Goal: Transaction & Acquisition: Purchase product/service

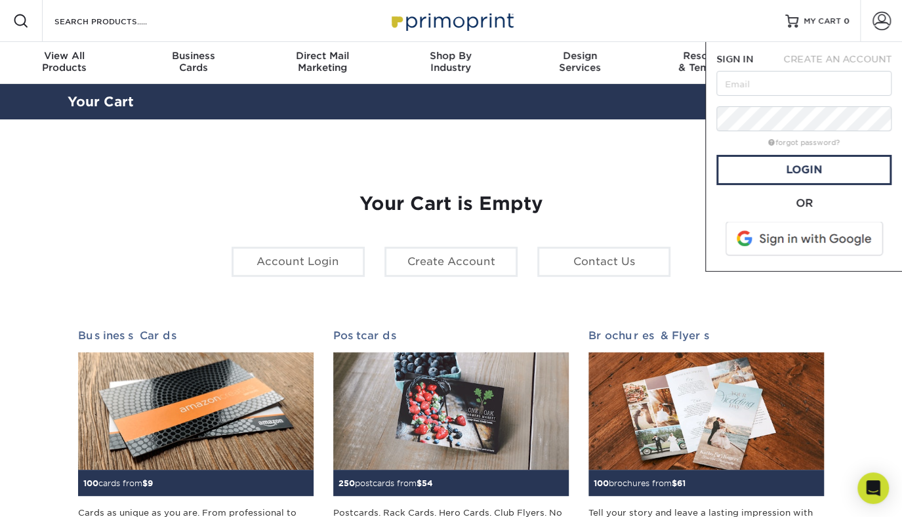
click at [797, 235] on span at bounding box center [804, 239] width 167 height 34
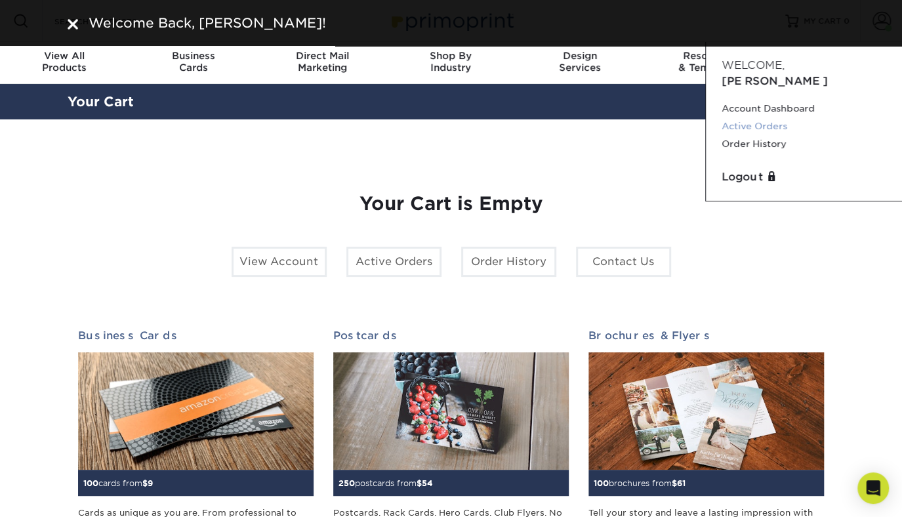
click at [749, 117] on link "Active Orders" at bounding box center [803, 126] width 165 height 18
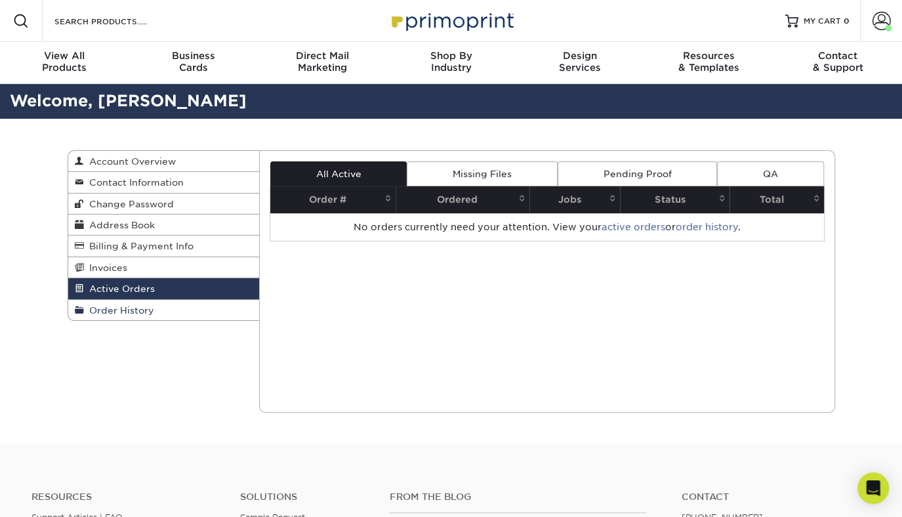
click at [113, 311] on span "Order History" at bounding box center [119, 310] width 70 height 10
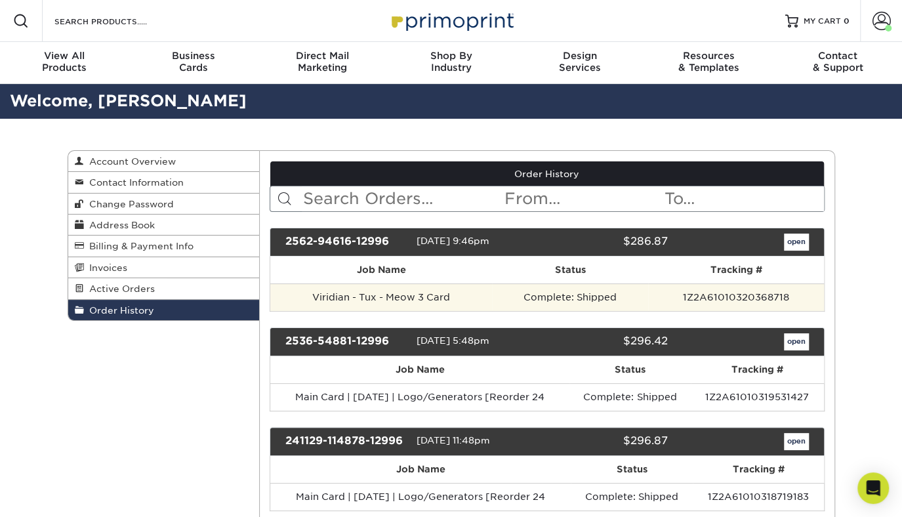
click at [593, 303] on td "Complete: Shipped" at bounding box center [570, 297] width 156 height 28
click at [590, 291] on td "Complete: Shipped" at bounding box center [570, 297] width 156 height 28
click at [436, 289] on td "Viridian - Tux - Meow 3 Card" at bounding box center [381, 297] width 222 height 28
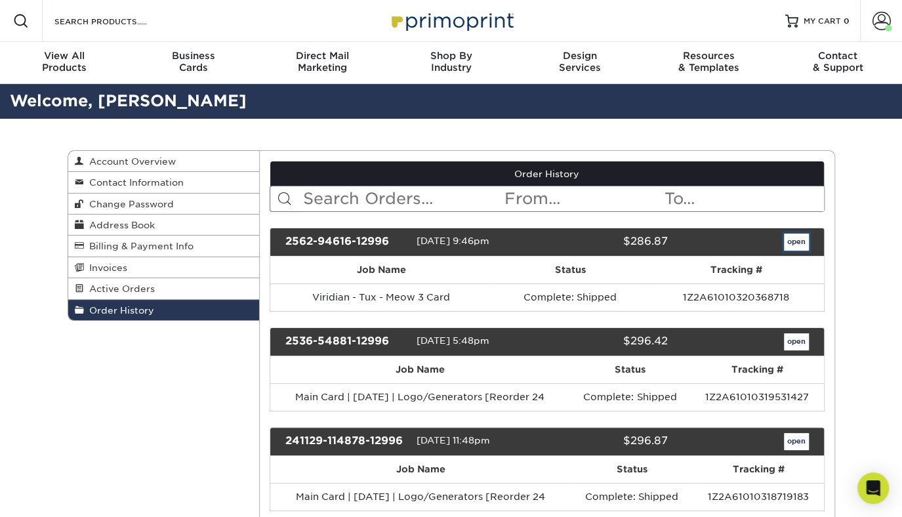
click at [799, 243] on link "open" at bounding box center [796, 241] width 25 height 17
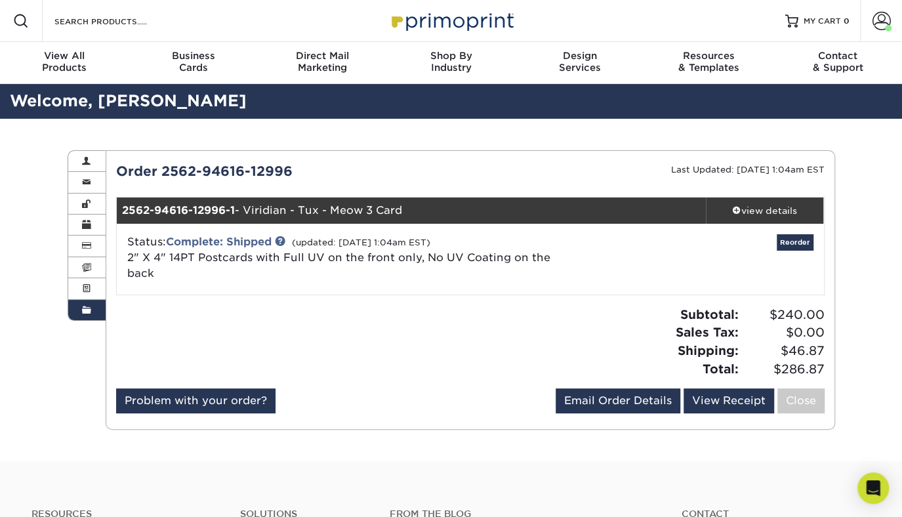
click at [340, 258] on span "2" X 4" 14PT Postcards with Full UV on the front only, No UV Coating on the back" at bounding box center [338, 265] width 423 height 28
click at [735, 246] on div "Reorder" at bounding box center [705, 259] width 235 height 50
click at [759, 205] on div "view details" at bounding box center [765, 210] width 118 height 13
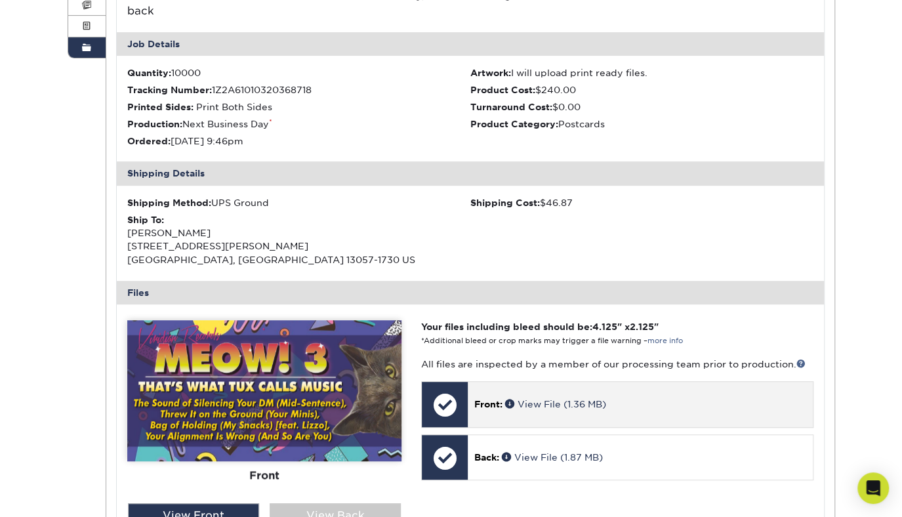
scroll to position [393, 0]
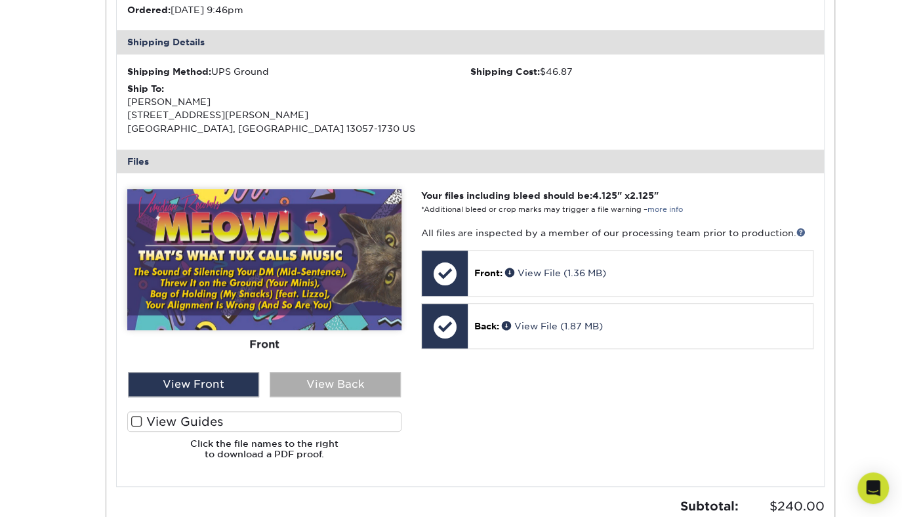
click at [306, 372] on div "View Back" at bounding box center [335, 384] width 131 height 25
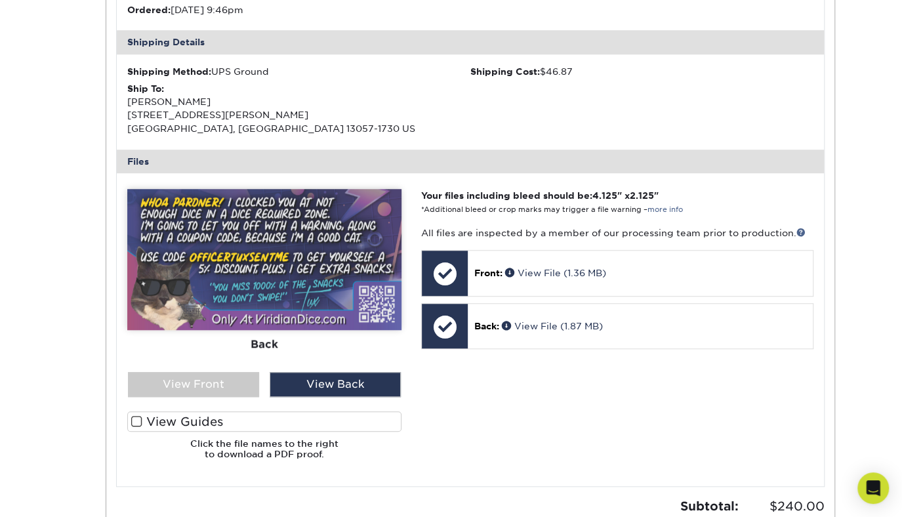
scroll to position [328, 0]
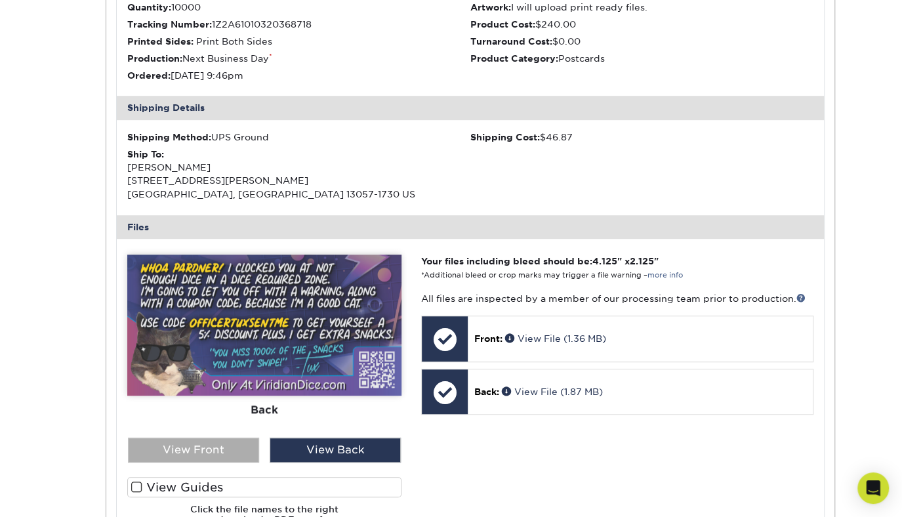
click at [223, 437] on div "View Front" at bounding box center [193, 449] width 131 height 25
